Goal: Task Accomplishment & Management: Use online tool/utility

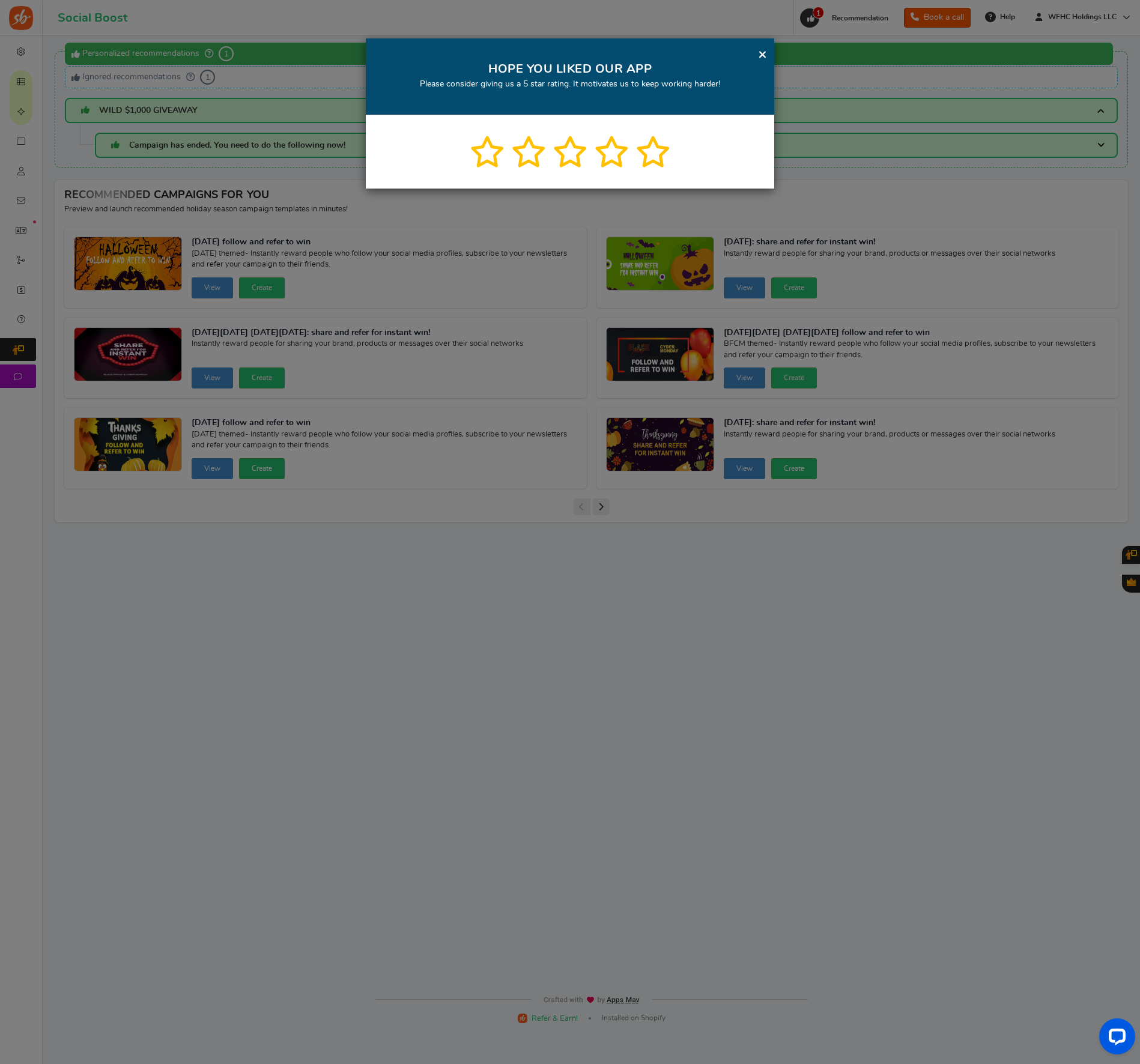
click at [762, 55] on link "×" at bounding box center [763, 54] width 9 height 15
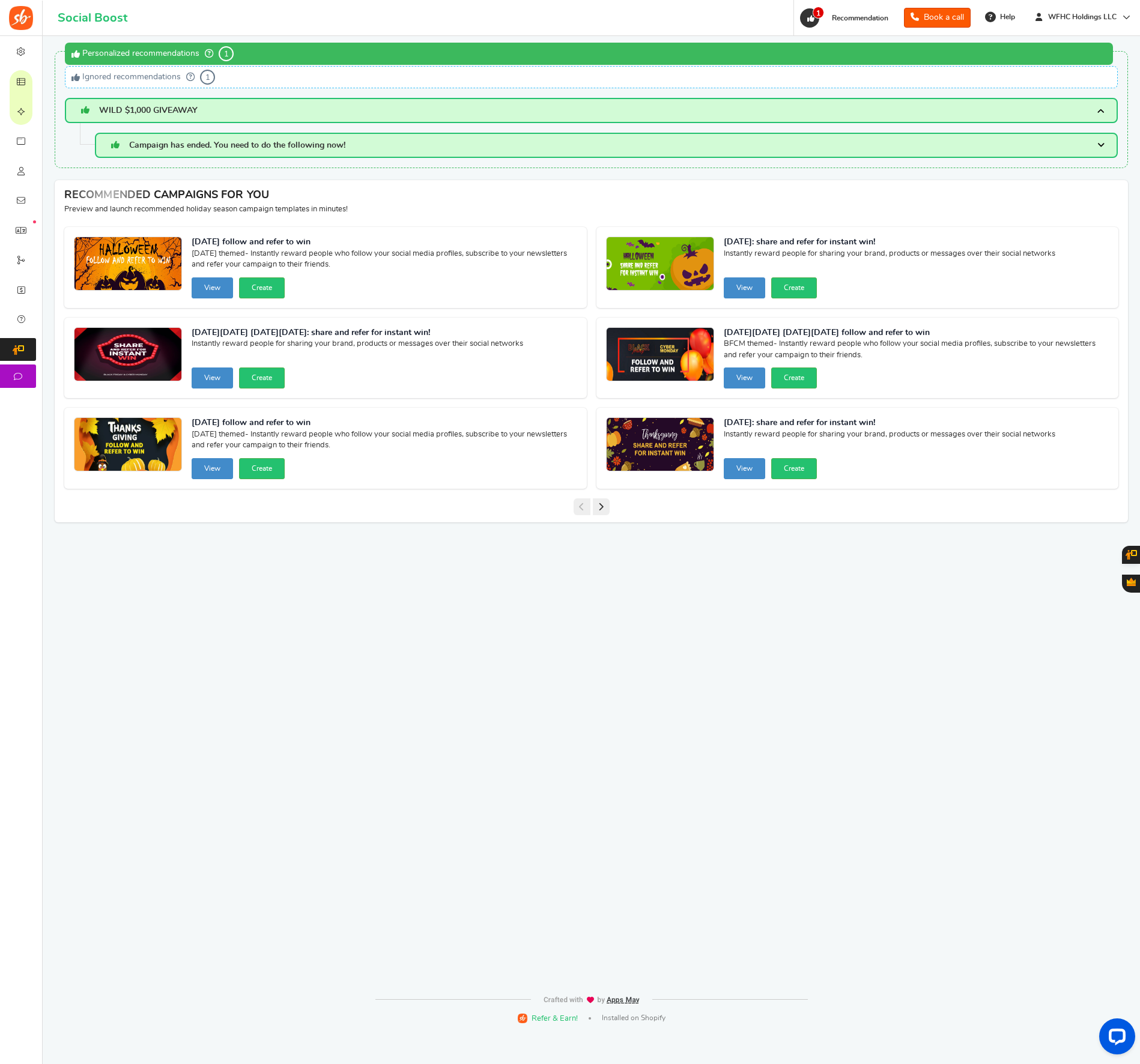
click at [160, 115] on h3 "WILD $1,000 GIVEAWAY" at bounding box center [591, 110] width 1053 height 25
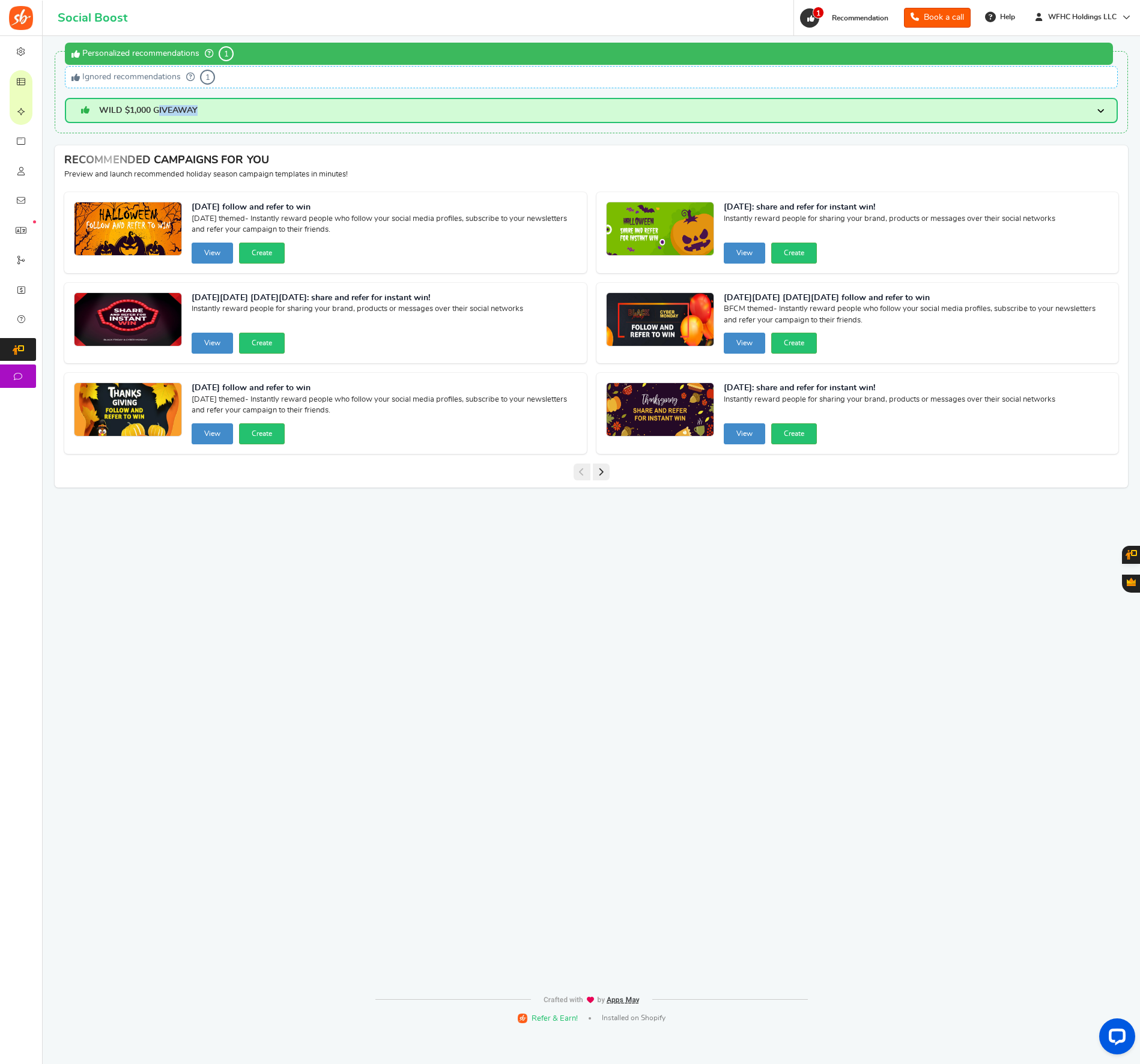
click at [159, 115] on span "WILD $1,000 GIVEAWAY" at bounding box center [138, 110] width 119 height 11
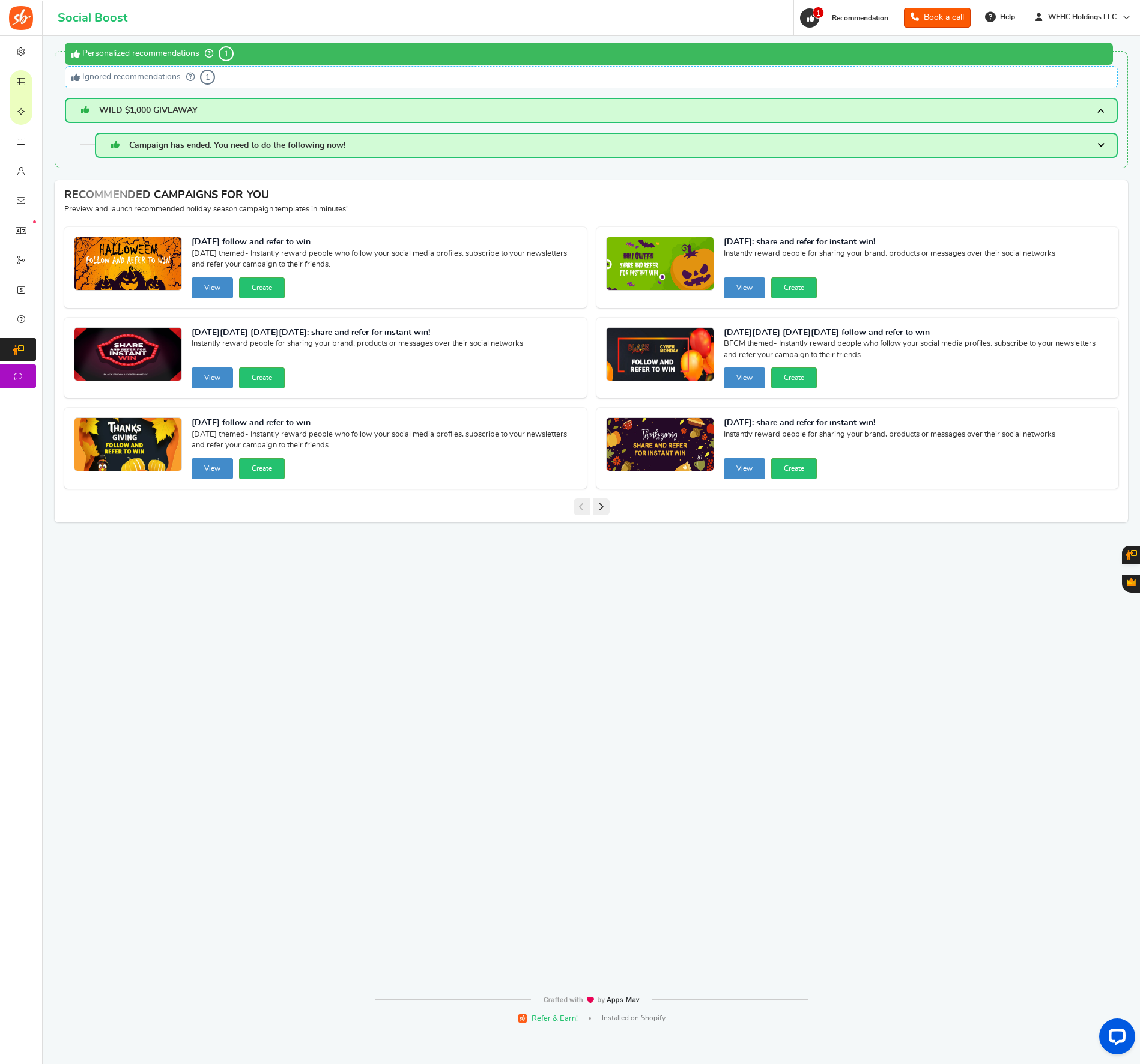
click at [266, 149] on span "Campaign has ended. You need to do the following now!" at bounding box center [237, 146] width 216 height 9
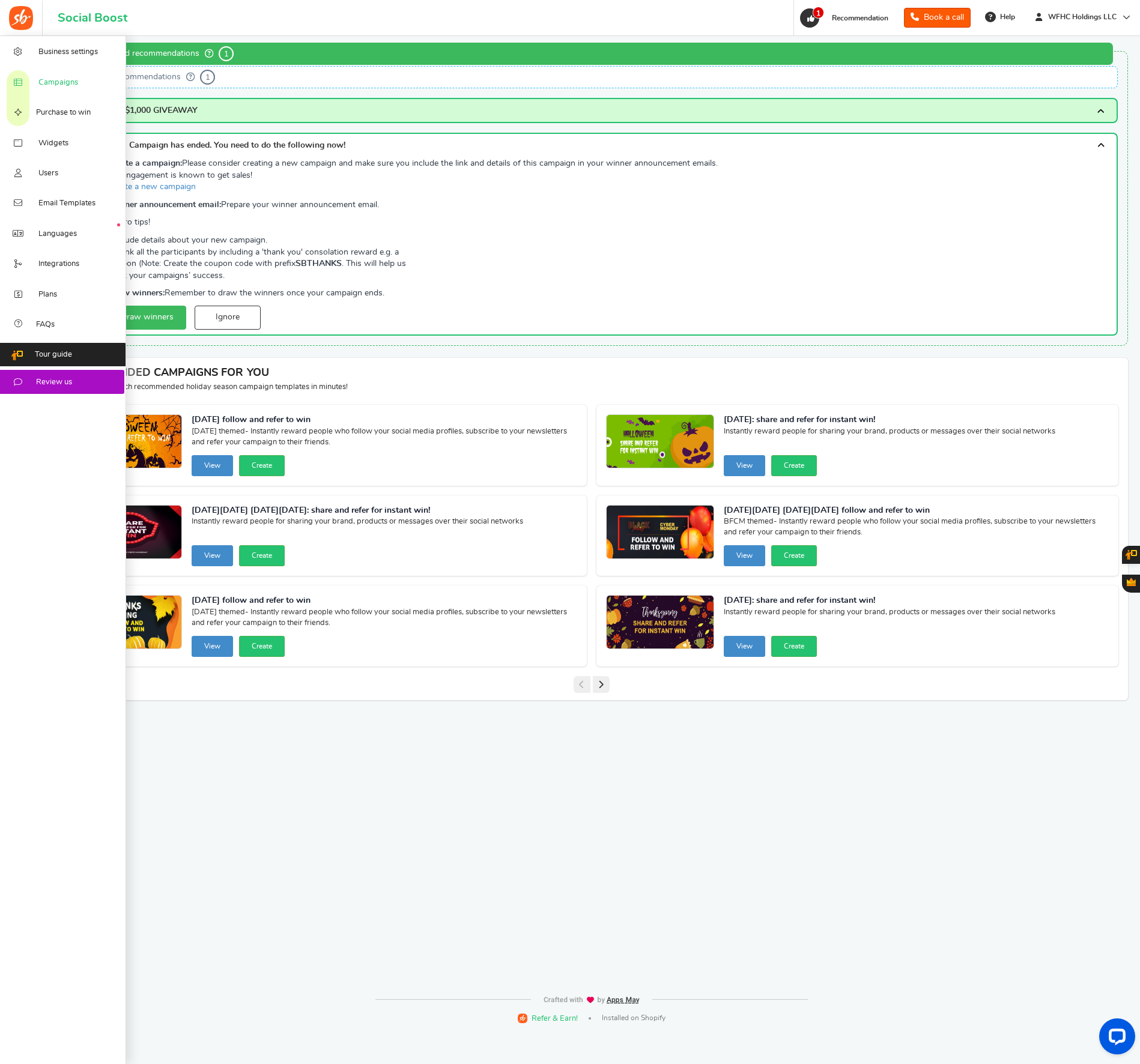
click at [55, 86] on span "Campaigns" at bounding box center [58, 83] width 40 height 11
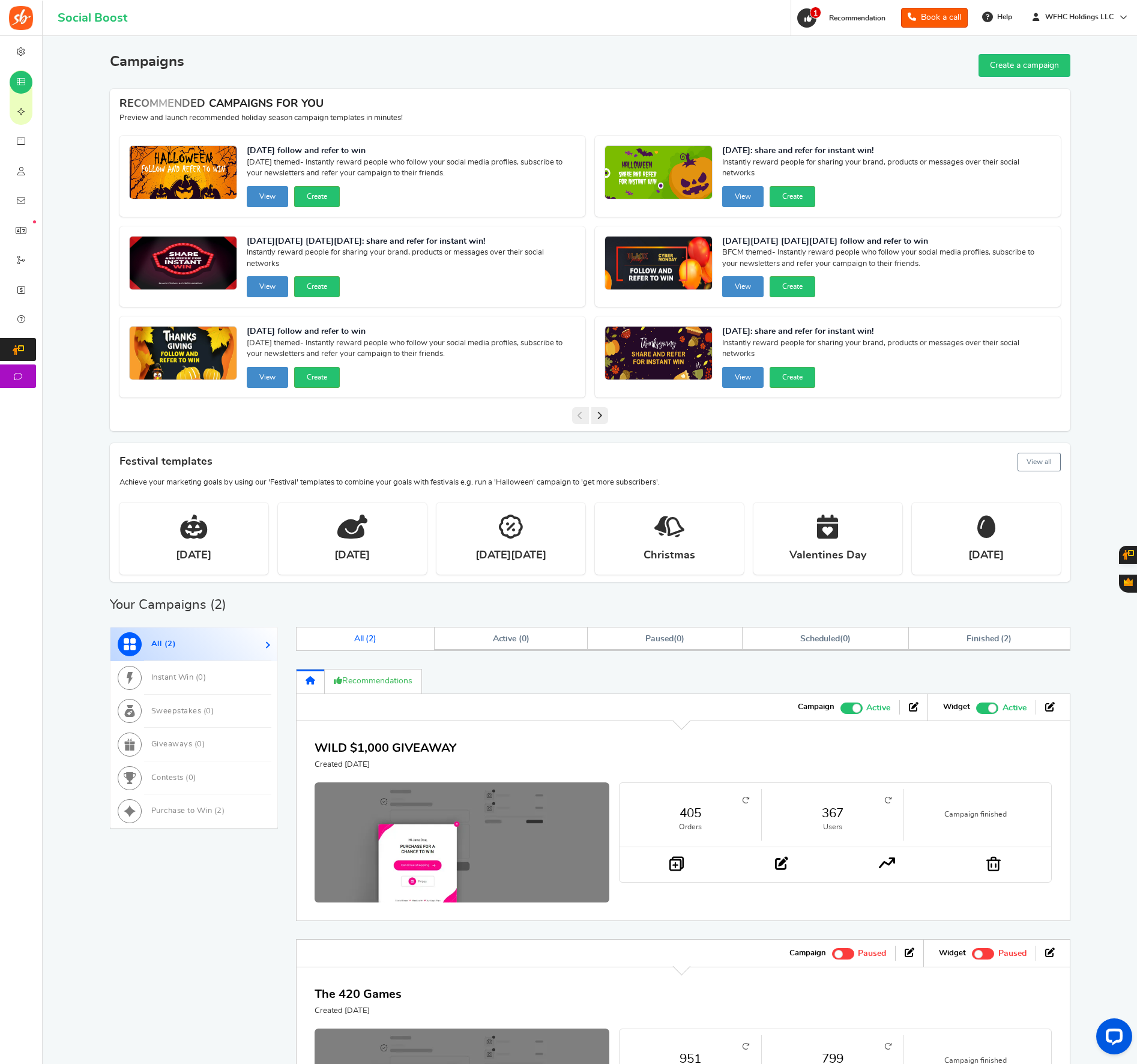
click at [391, 743] on link "WILD $1,000 GIVEAWAY" at bounding box center [385, 748] width 142 height 12
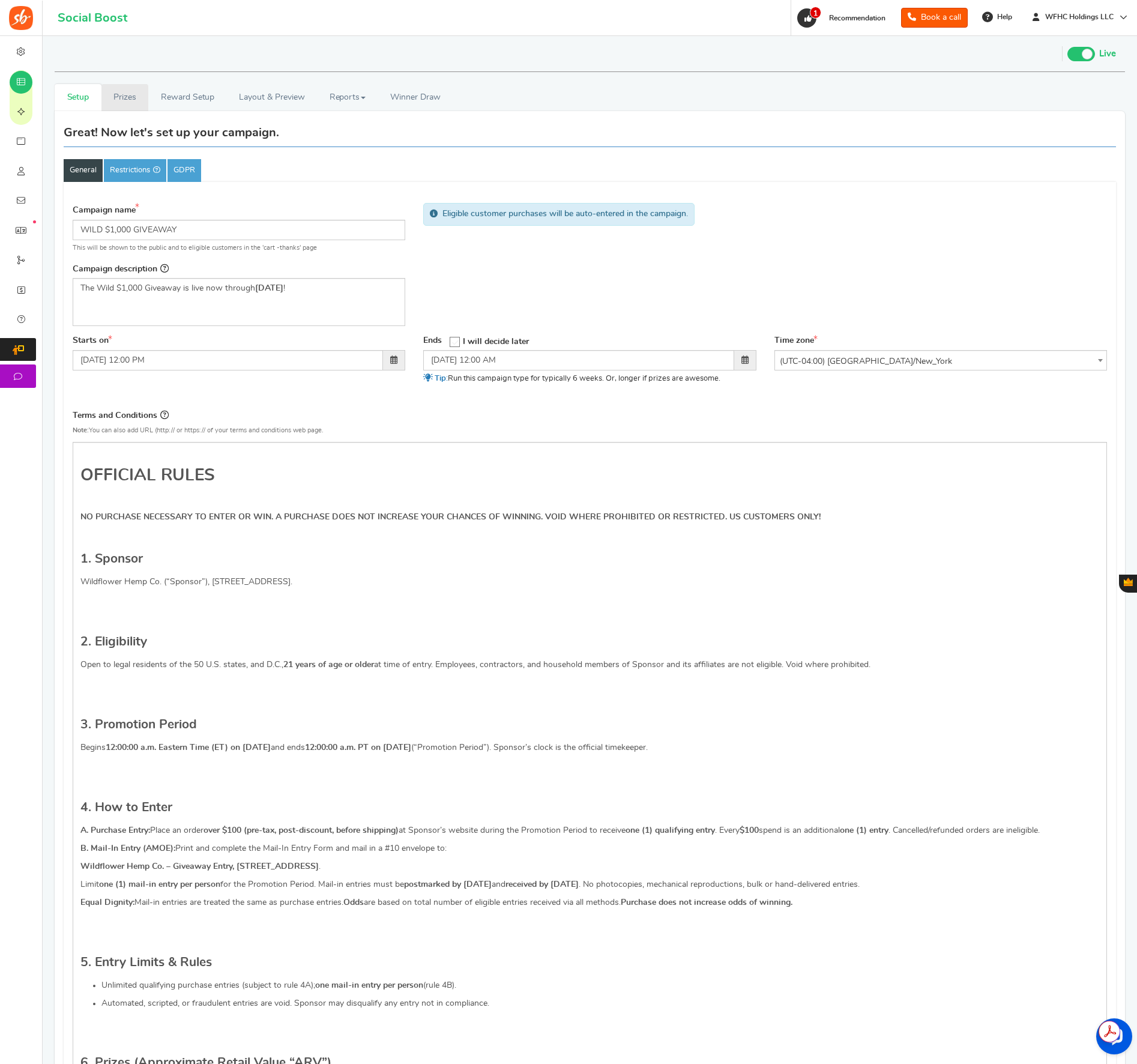
click at [138, 99] on link "Prizes" at bounding box center [126, 98] width 48 height 27
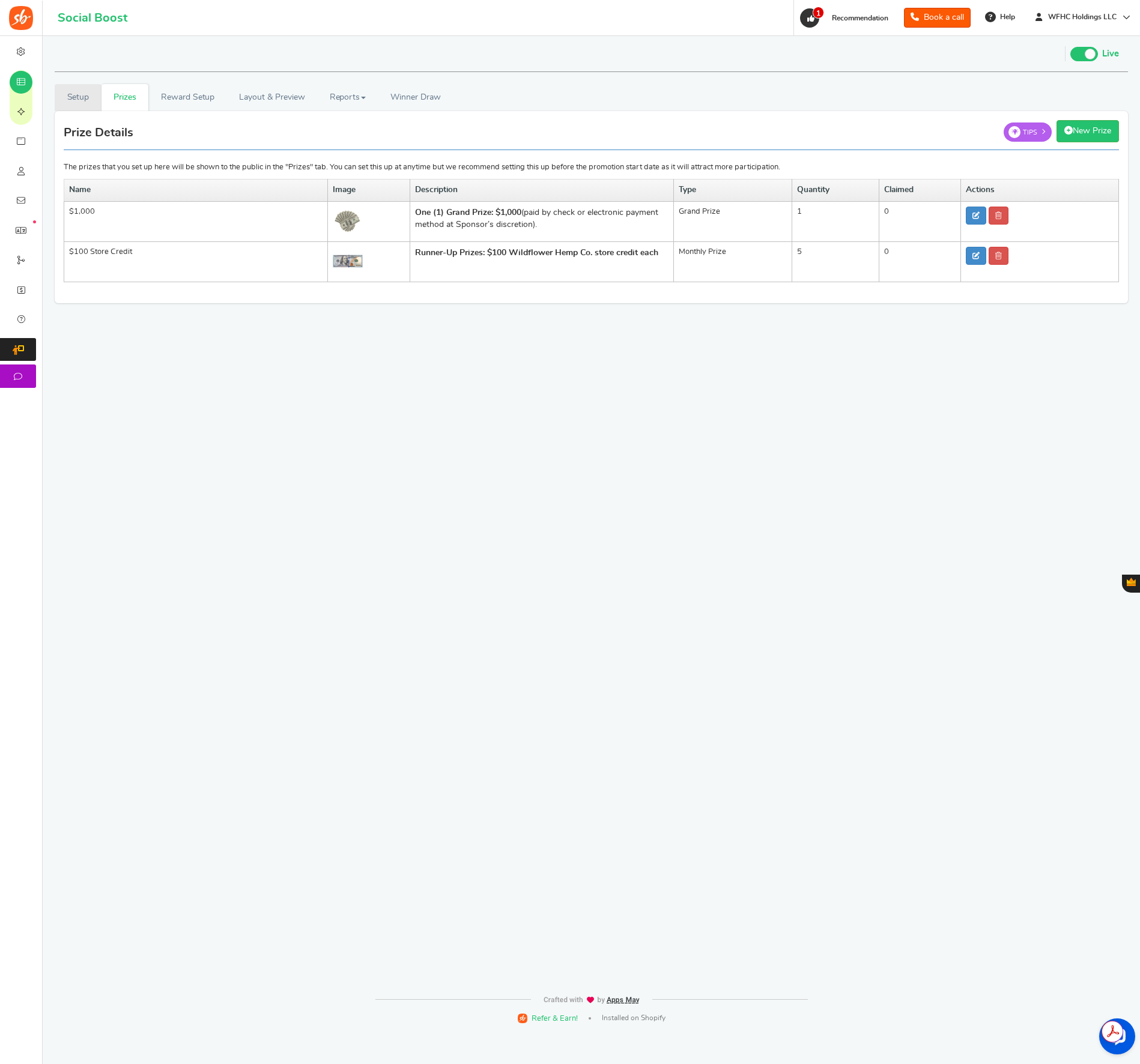
click at [82, 100] on link "Setup" at bounding box center [78, 98] width 47 height 27
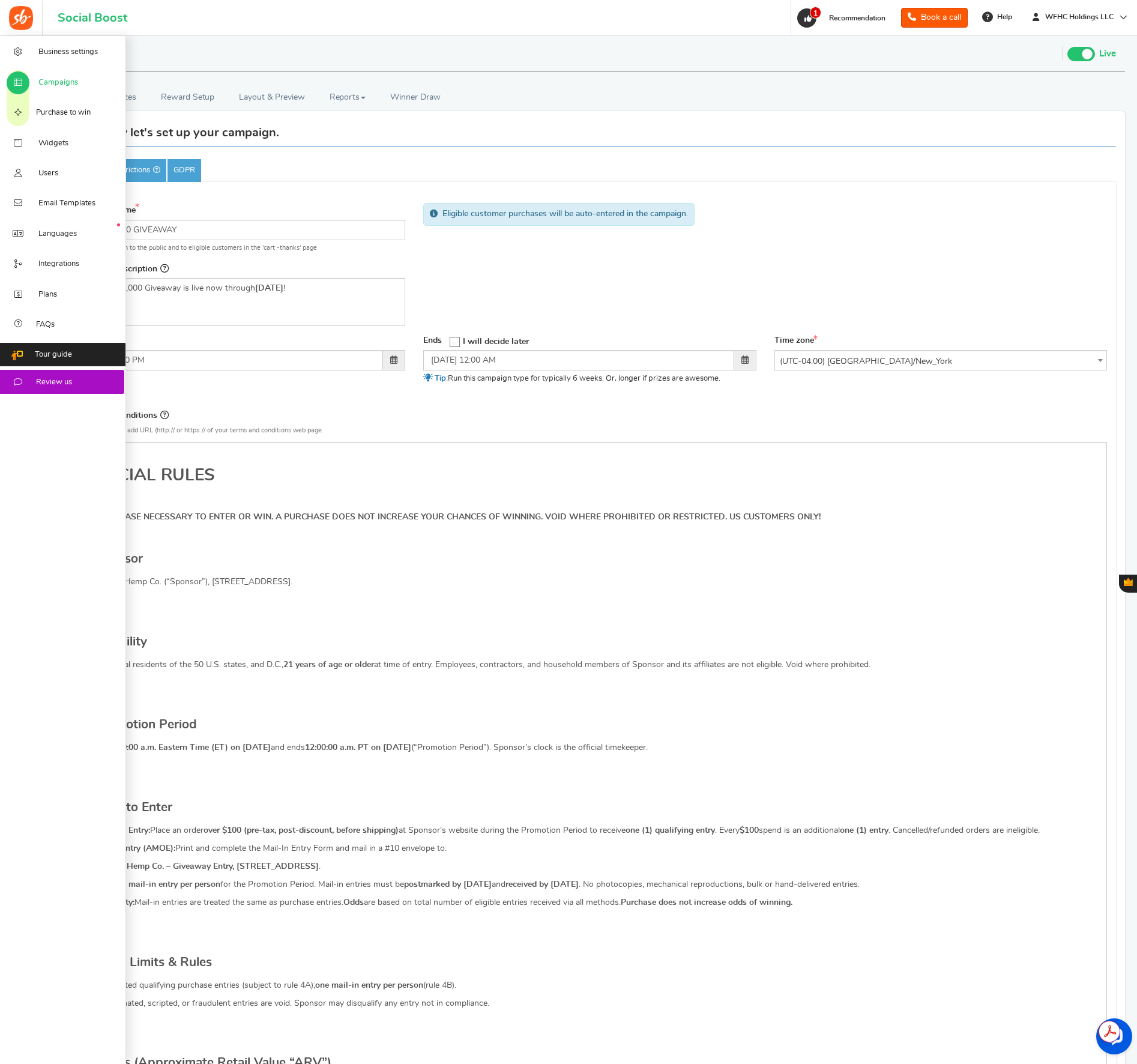
click at [58, 86] on span "Campaigns" at bounding box center [58, 83] width 40 height 11
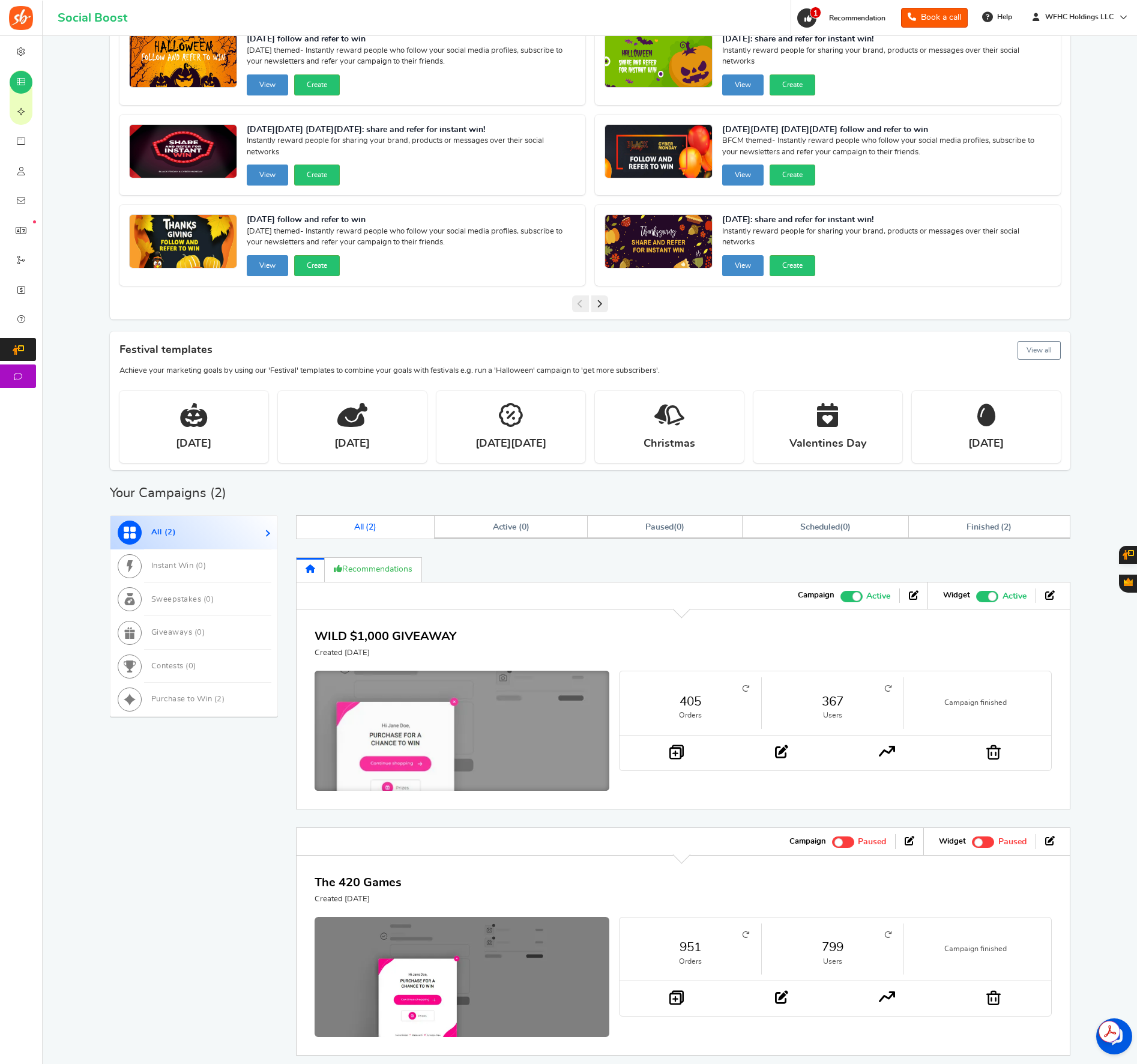
scroll to position [127, 0]
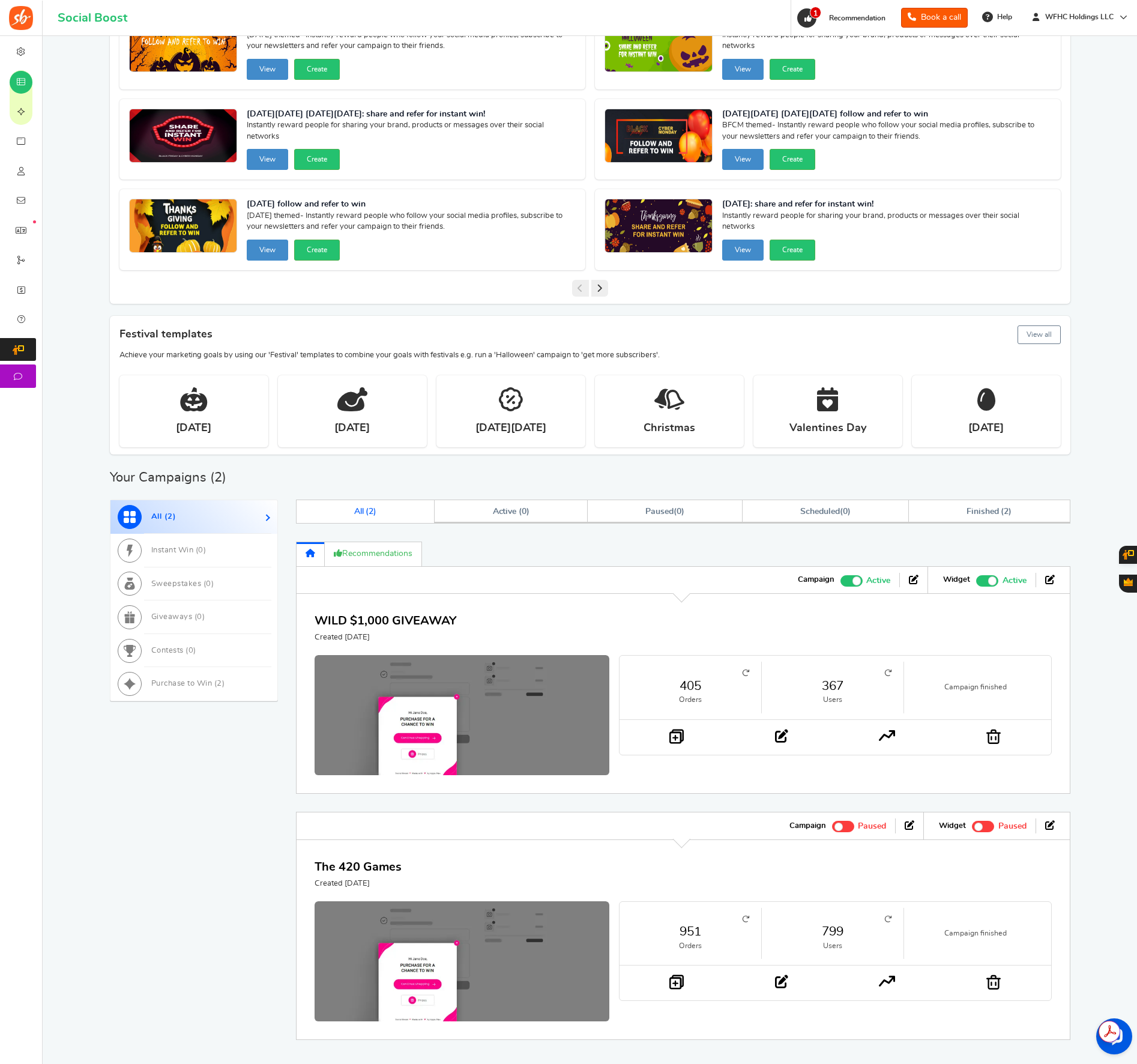
click at [403, 618] on link "WILD $1,000 GIVEAWAY" at bounding box center [385, 621] width 142 height 12
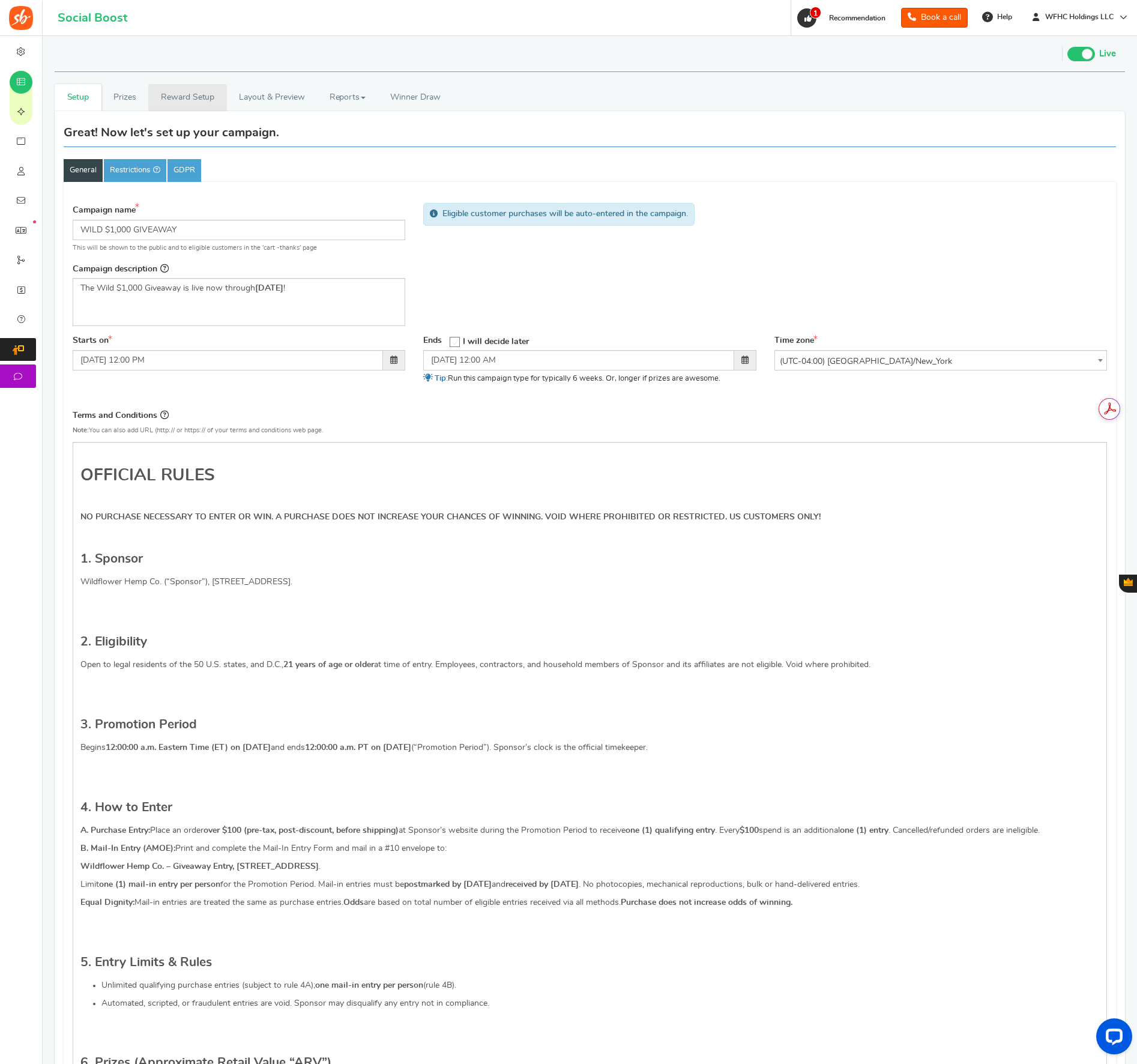
click at [216, 105] on link "Reward Setup" at bounding box center [187, 98] width 78 height 27
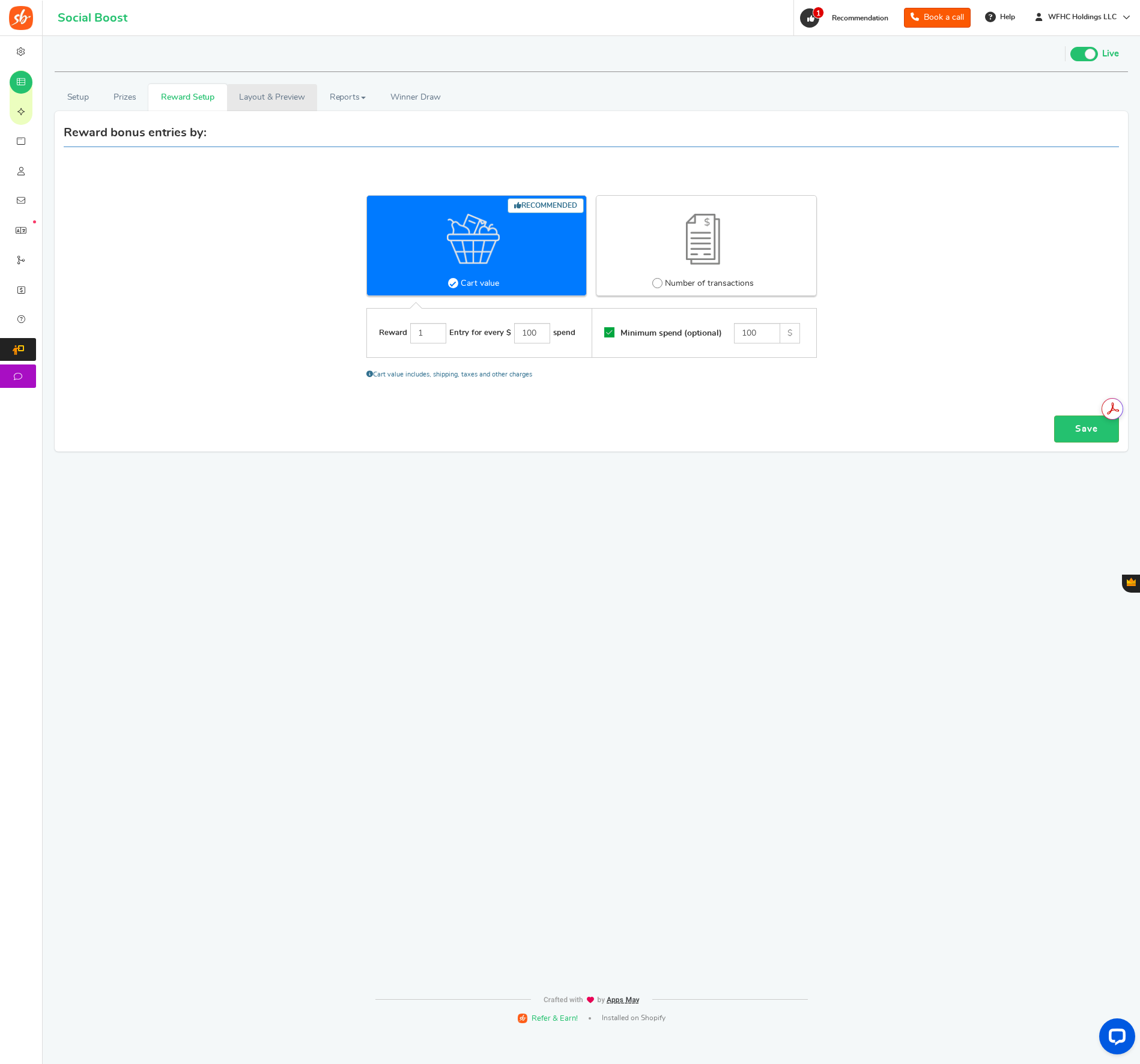
click at [283, 104] on link "Layout & Preview" at bounding box center [272, 98] width 90 height 27
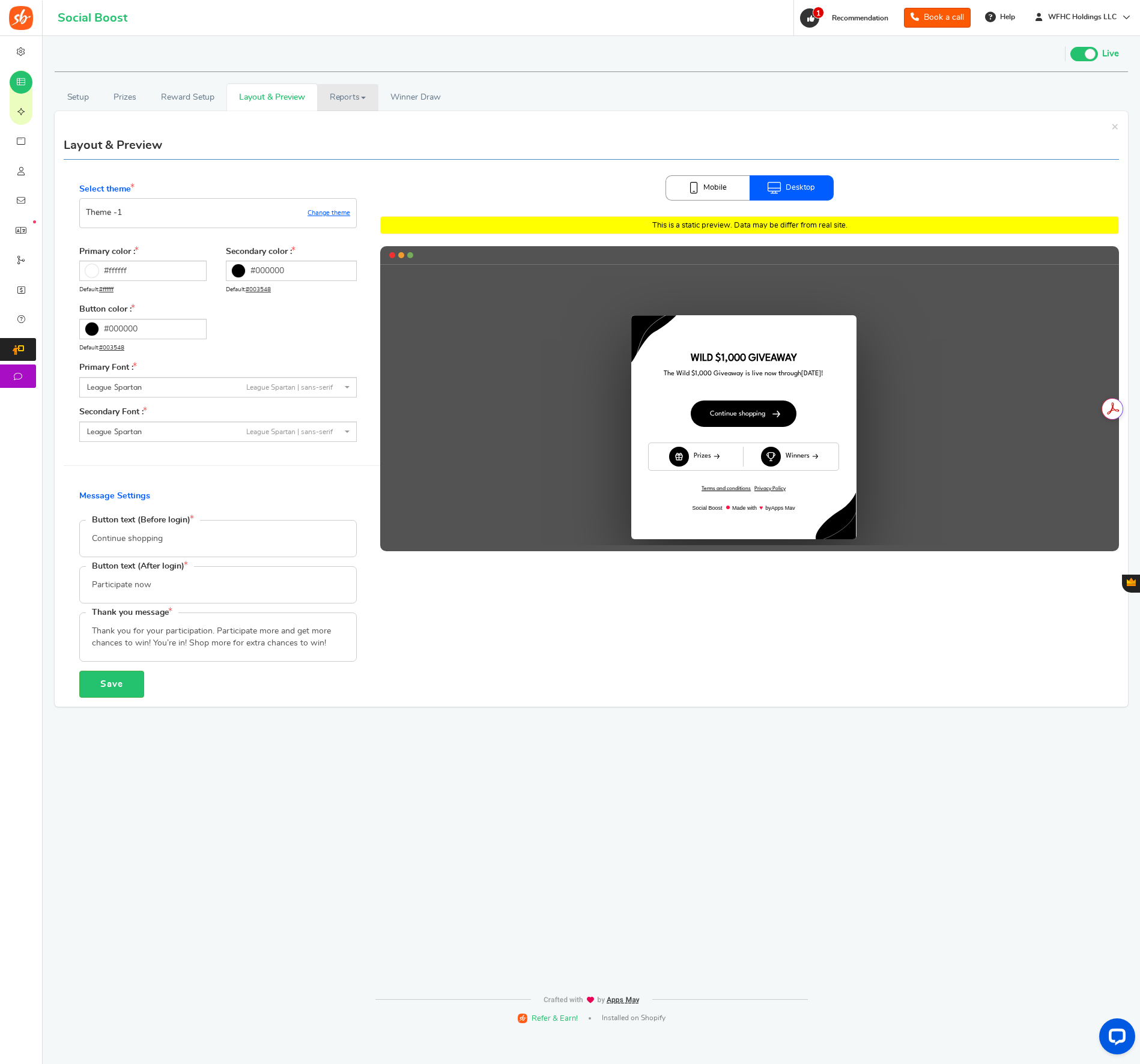
click at [326, 107] on link "Reports" at bounding box center [347, 98] width 62 height 27
click at [340, 124] on link "Users" at bounding box center [365, 124] width 96 height 18
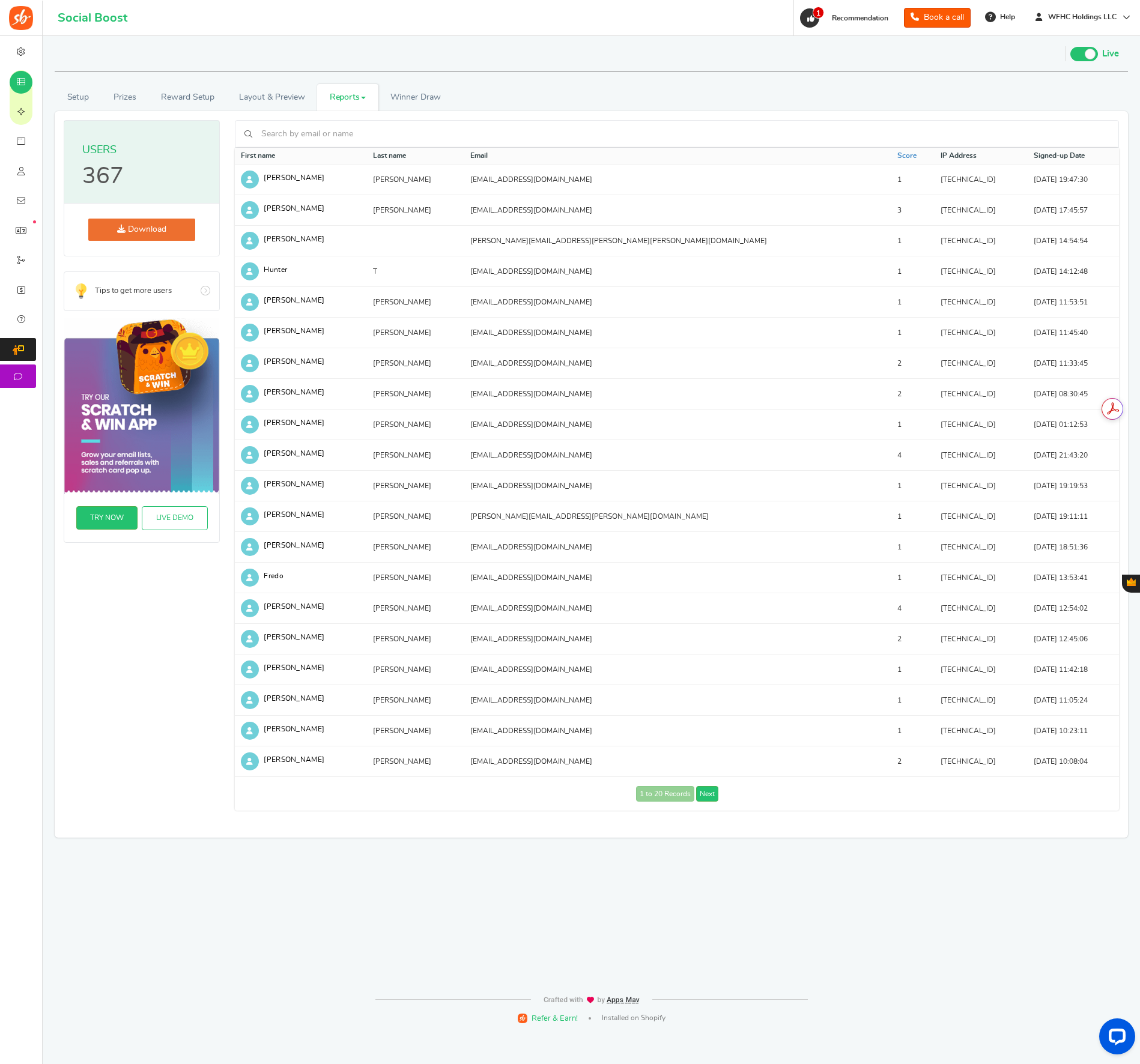
click at [339, 108] on link "Reports" at bounding box center [347, 98] width 62 height 27
click at [337, 144] on link "Entries" at bounding box center [365, 141] width 96 height 18
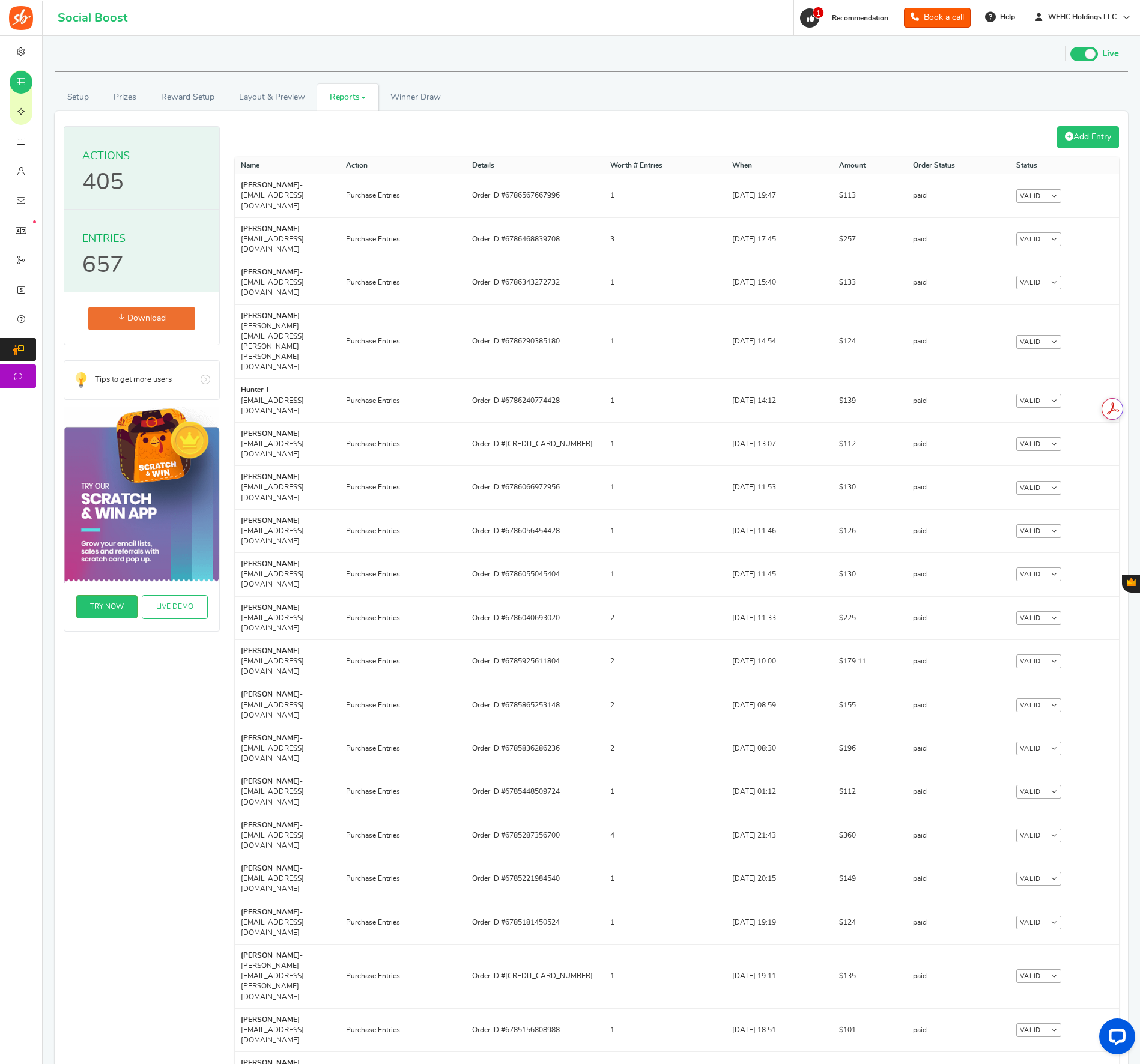
click at [1036, 138] on link "Add Entry" at bounding box center [1088, 137] width 62 height 22
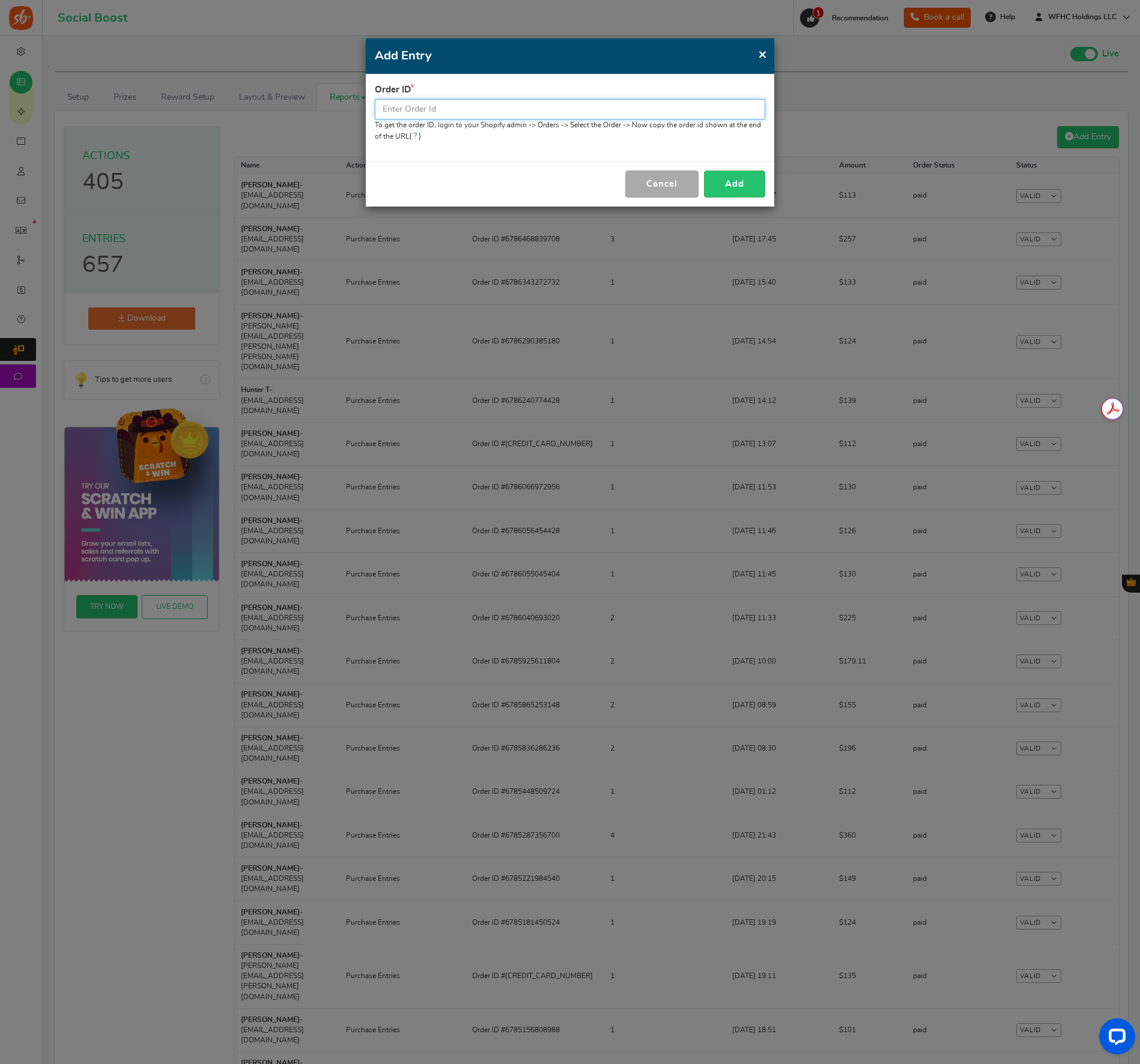
click at [480, 107] on input "text" at bounding box center [570, 110] width 390 height 21
paste input "[PERSON_NAME]"
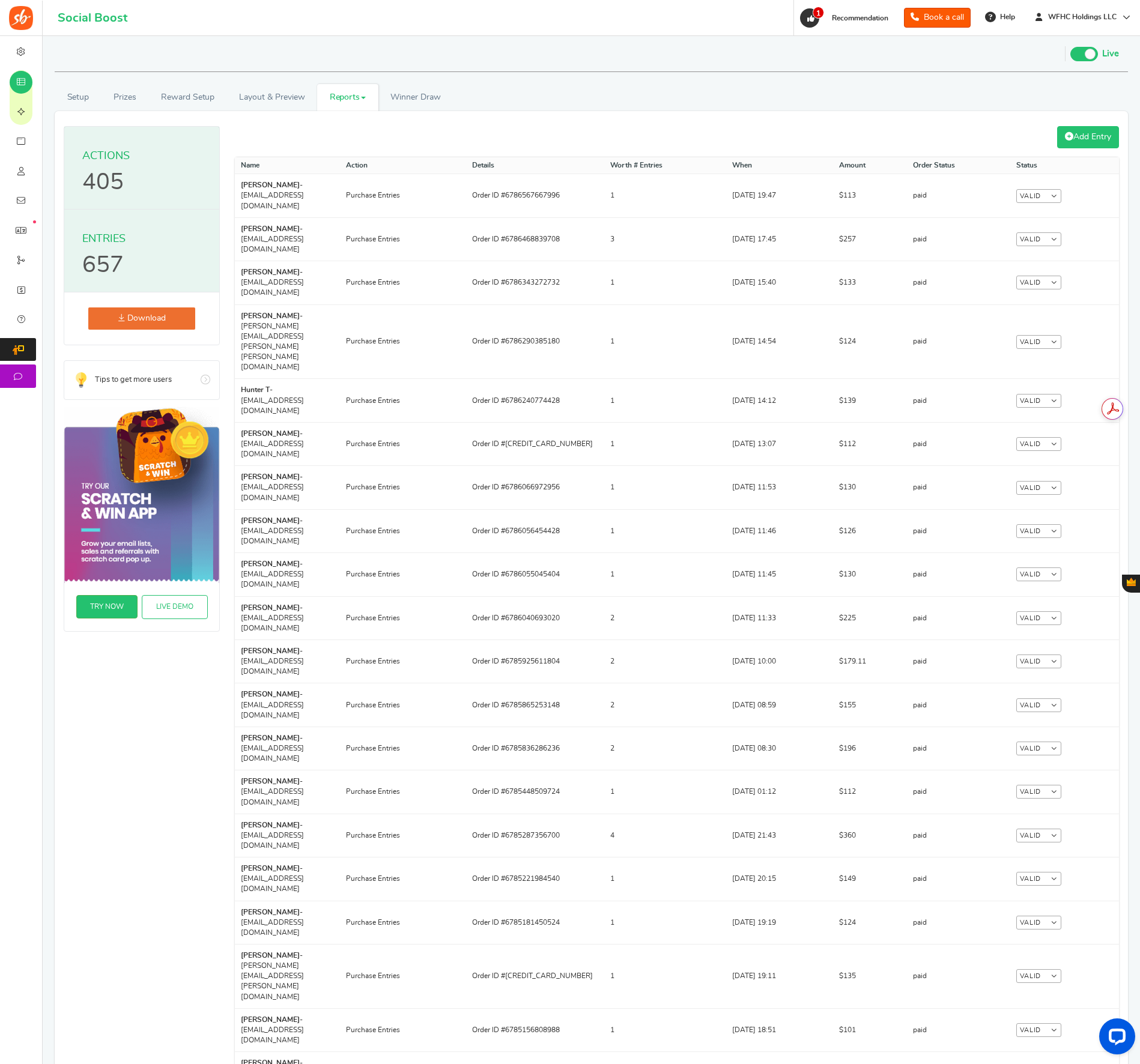
click at [1036, 141] on icon at bounding box center [1069, 137] width 9 height 9
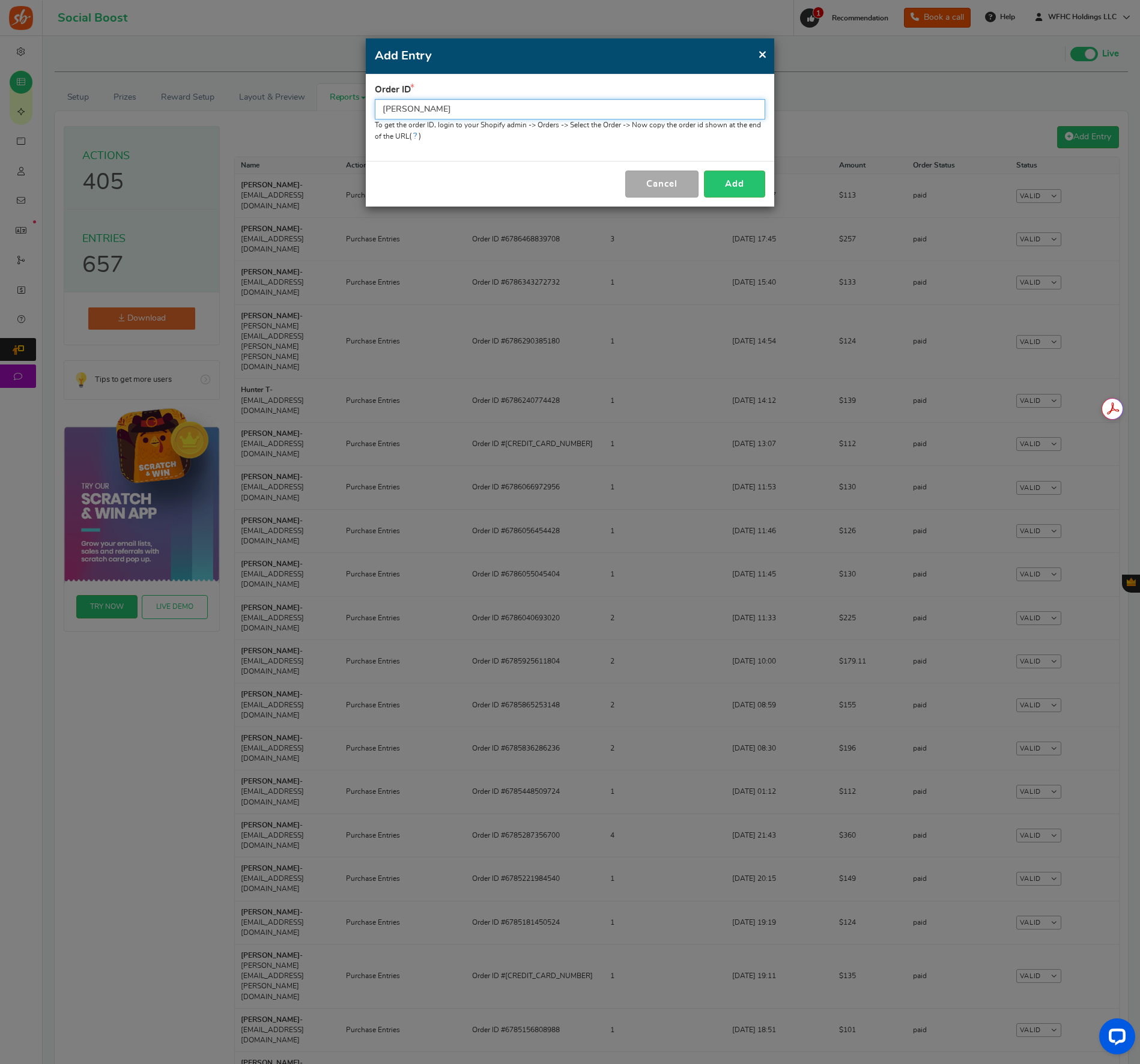
click at [441, 105] on input "[PERSON_NAME]" at bounding box center [570, 110] width 390 height 21
click at [471, 105] on input "[PERSON_NAME]" at bounding box center [570, 110] width 390 height 21
paste input "#83956"
drag, startPoint x: 388, startPoint y: 108, endPoint x: 373, endPoint y: 109, distance: 15.0
click at [374, 108] on div "Order ID #83956 To get the order ID, login to WordPress admin -> WooCommerce ->…" at bounding box center [570, 118] width 408 height 87
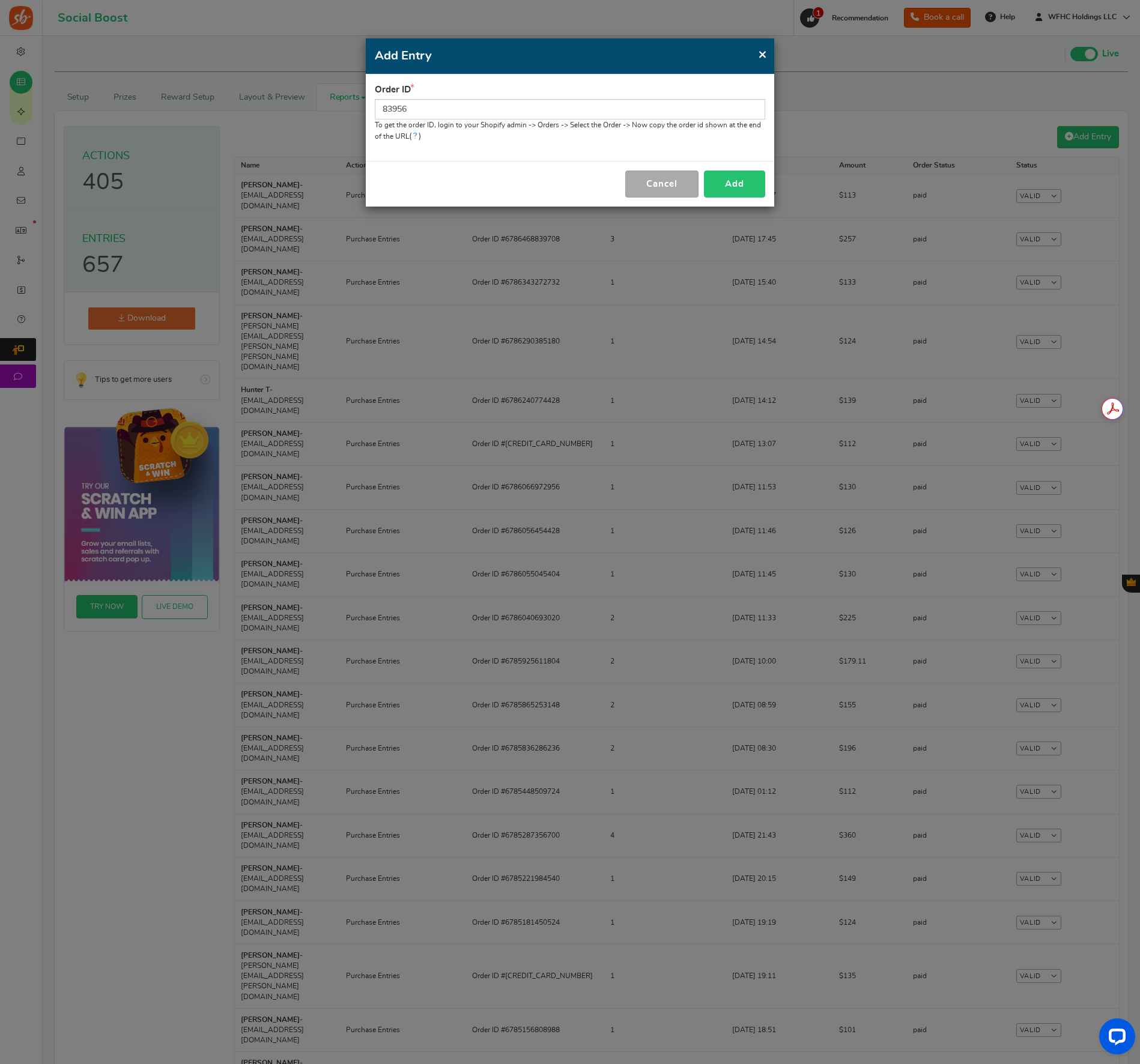
click at [722, 185] on button "Add" at bounding box center [735, 184] width 62 height 27
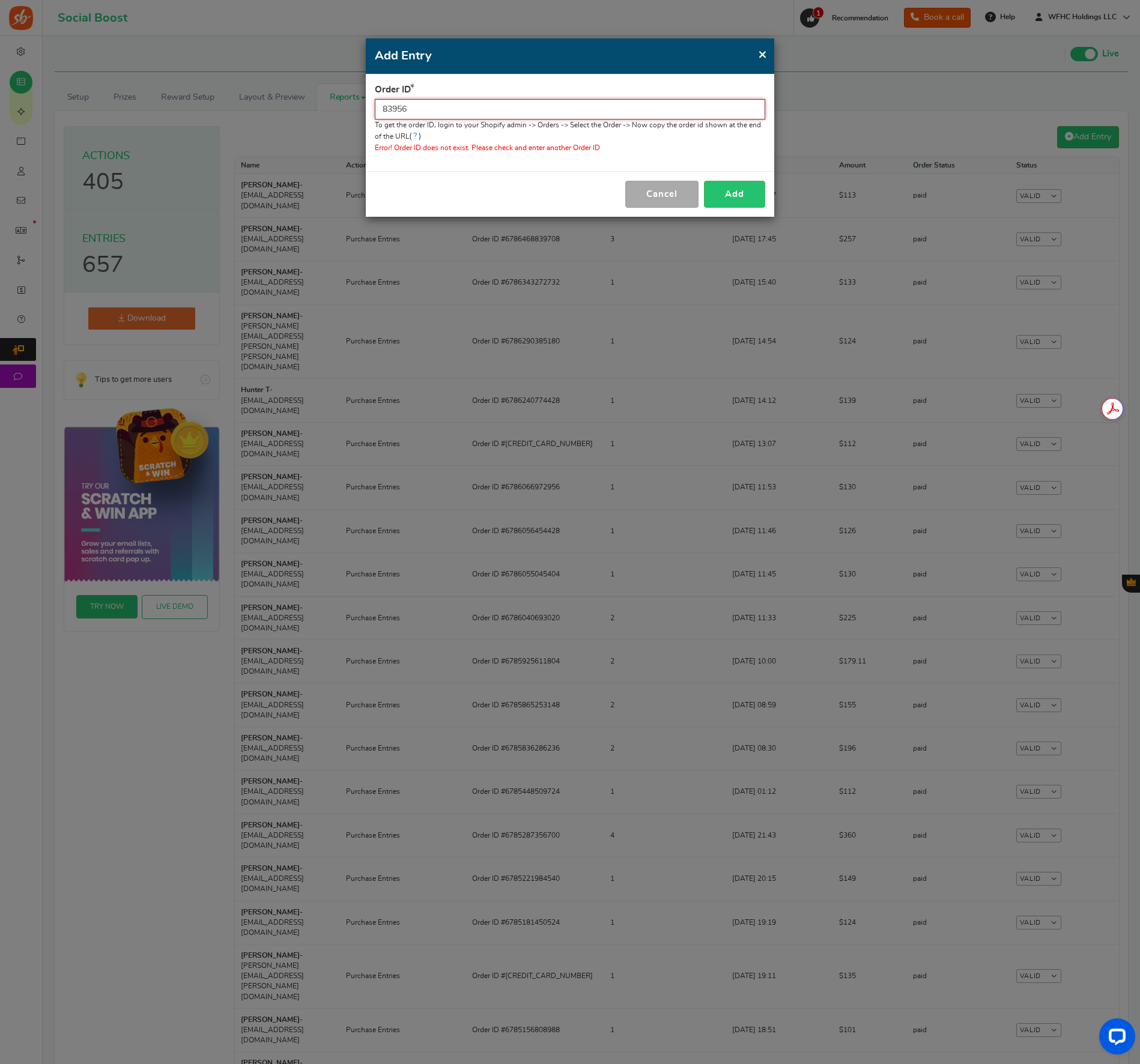
drag, startPoint x: 425, startPoint y: 104, endPoint x: 358, endPoint y: 104, distance: 67.0
click at [358, 104] on div "× Close Add Entry Order ID 83956 To get the order ID, login to WordPress admin …" at bounding box center [570, 532] width 1140 height 1064
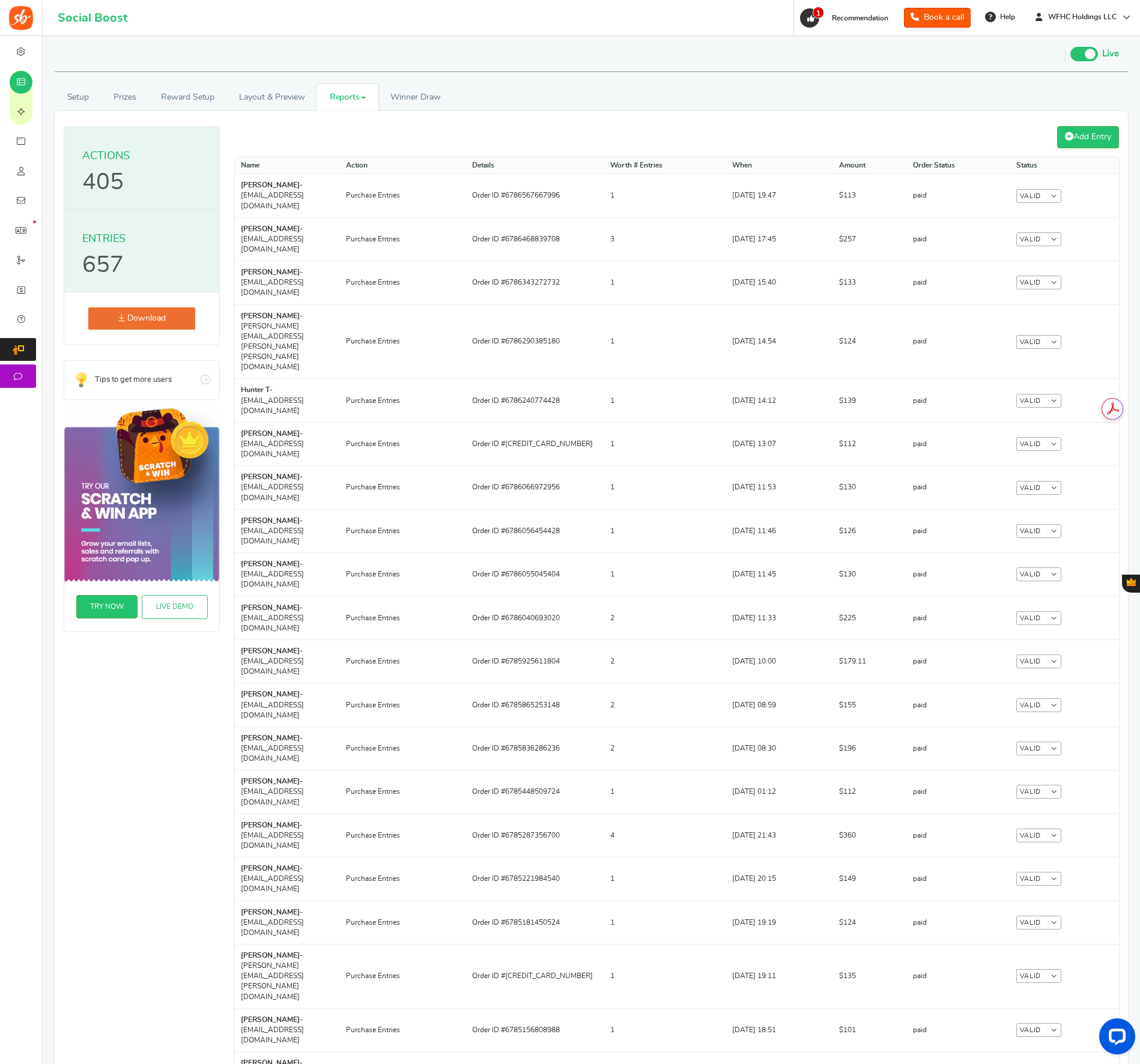
click at [1036, 135] on div "Add Entry" at bounding box center [677, 137] width 902 height 22
click at [1036, 140] on link "Add Entry" at bounding box center [1088, 137] width 62 height 22
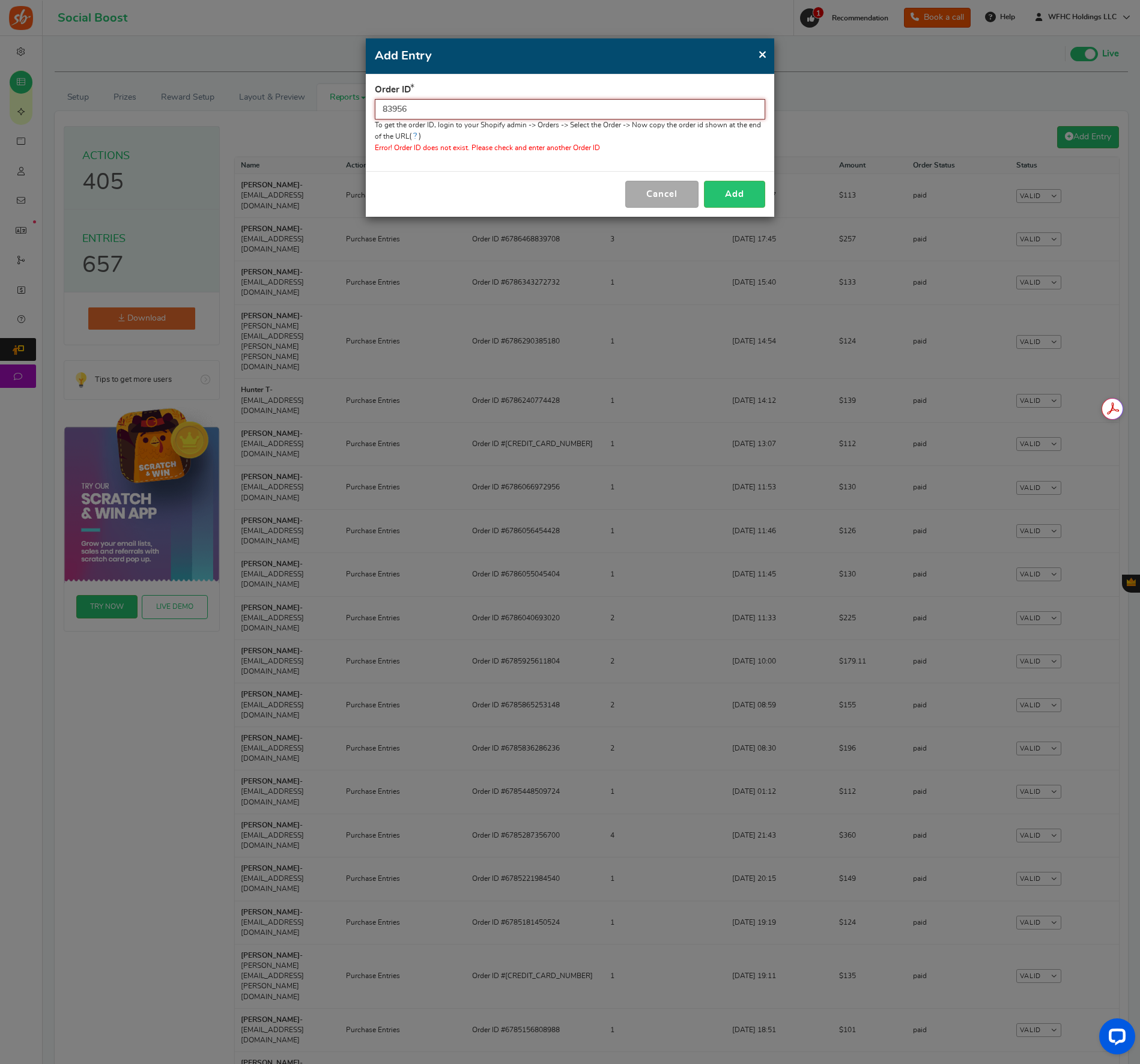
drag, startPoint x: 396, startPoint y: 107, endPoint x: 356, endPoint y: 107, distance: 40.0
click at [357, 107] on div "× Close Add Entry Order ID 83956 To get the order ID, login to WordPress admin …" at bounding box center [570, 532] width 1140 height 1064
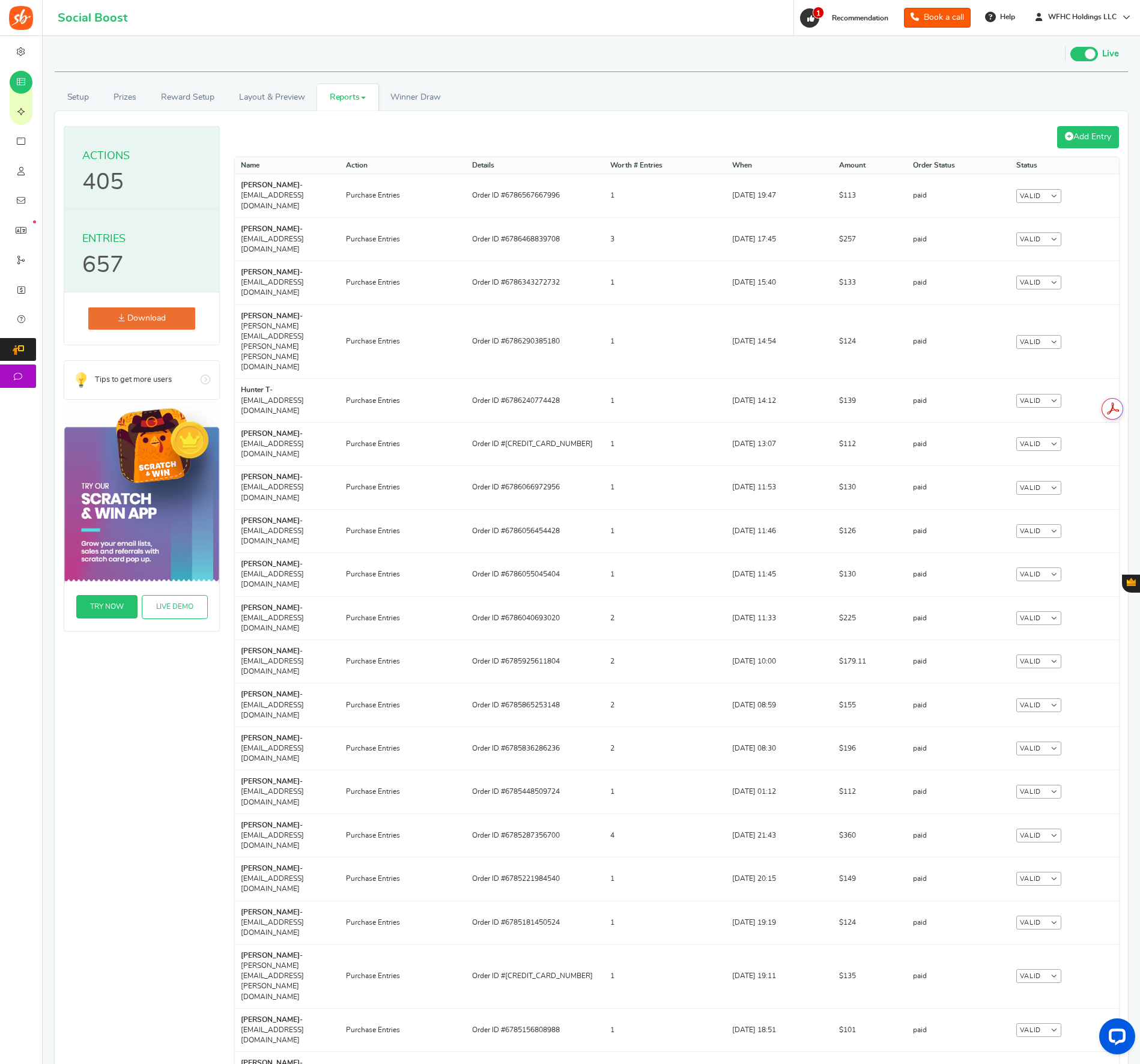
drag, startPoint x: 1084, startPoint y: 149, endPoint x: 1080, endPoint y: 144, distance: 6.4
click at [1036, 147] on div "Add Entry Name Action Details Worth # Entries When Amount Order Status Status […" at bounding box center [677, 633] width 884 height 1015
click at [1036, 142] on link "Add Entry" at bounding box center [1088, 137] width 62 height 22
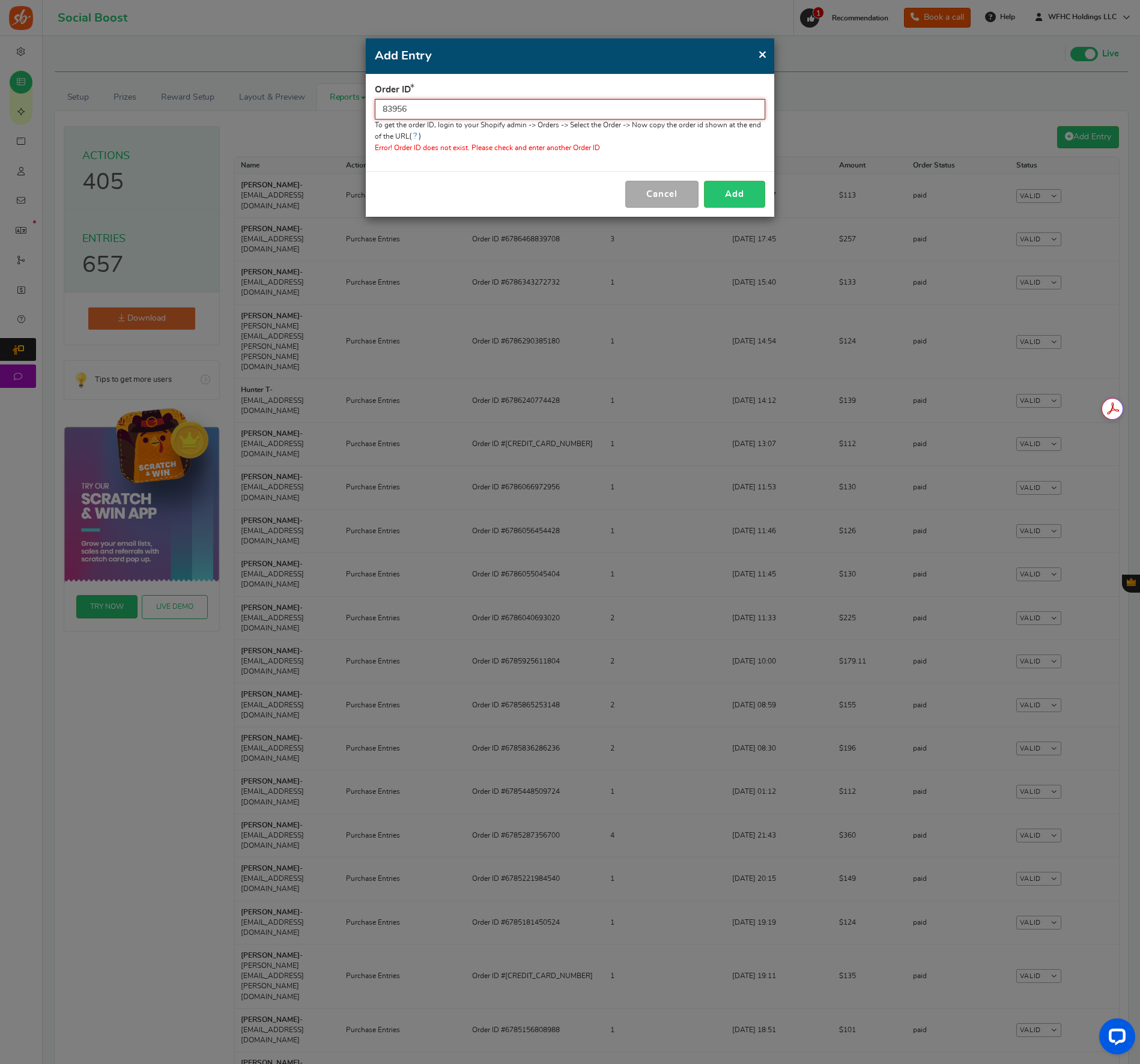
click at [429, 112] on input "83956" at bounding box center [570, 110] width 390 height 21
paste input "#83956"
paste input "text"
click at [744, 193] on button "Add" at bounding box center [735, 194] width 62 height 27
click at [423, 105] on input "#83956" at bounding box center [570, 110] width 390 height 21
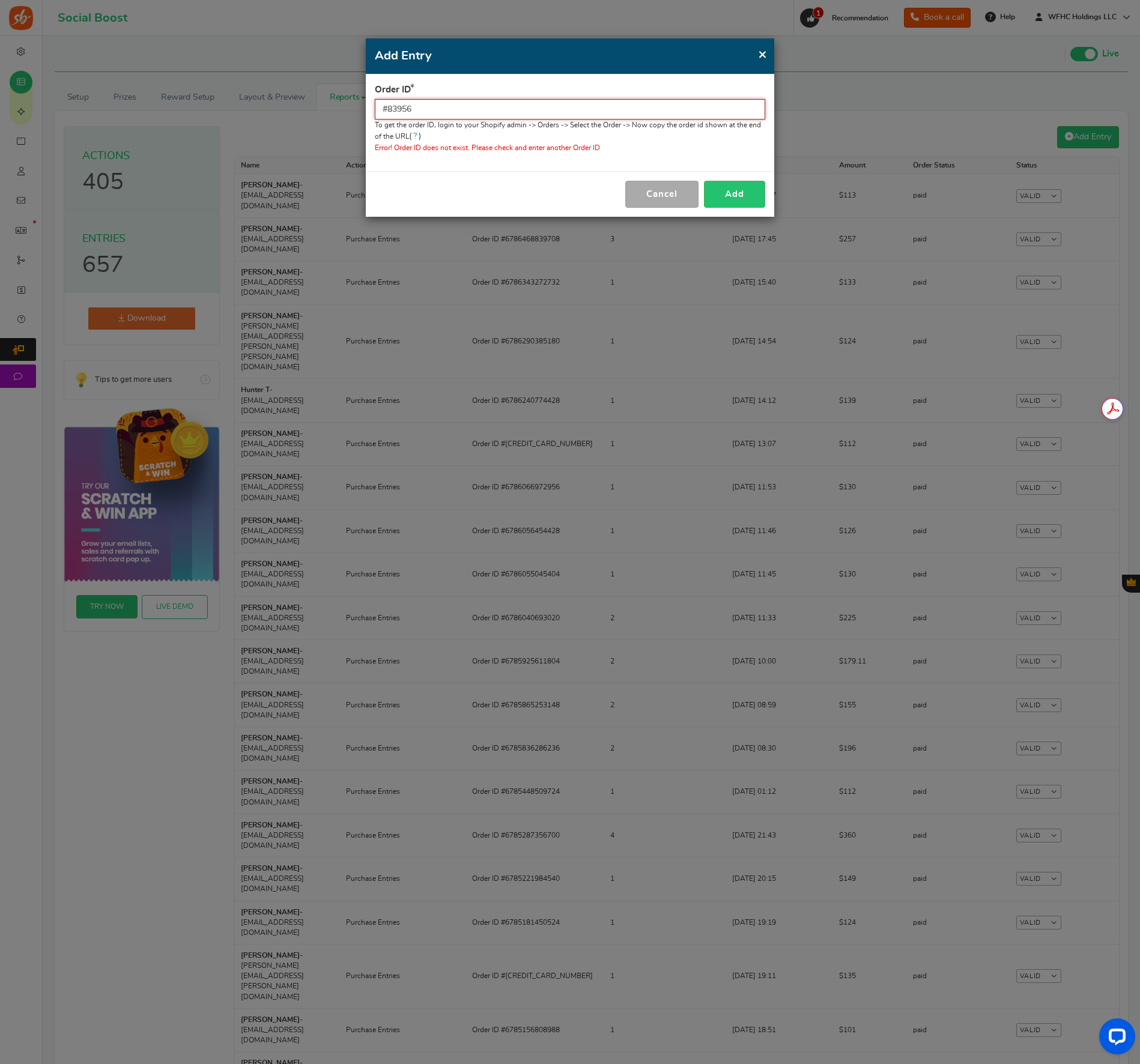
paste input "83956-F1"
click at [739, 194] on button "Add" at bounding box center [735, 194] width 62 height 27
click at [432, 105] on input "83956-F1" at bounding box center [570, 110] width 390 height 21
paste input "6605511295260"
type input "6605511295260"
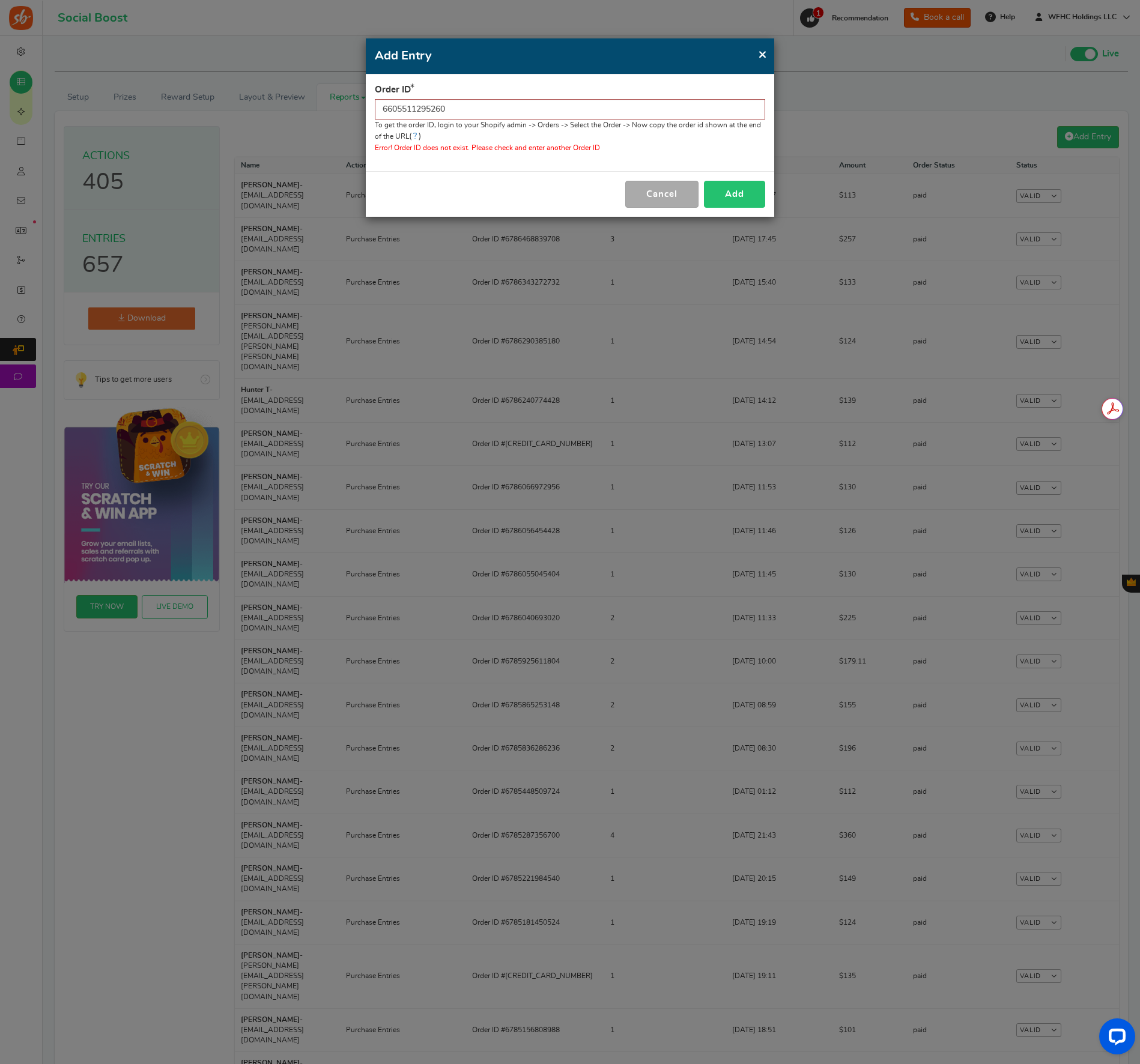
click at [738, 194] on button "Add" at bounding box center [735, 194] width 62 height 27
click at [691, 207] on button "Cancel" at bounding box center [662, 204] width 73 height 27
